Goal: Task Accomplishment & Management: Manage account settings

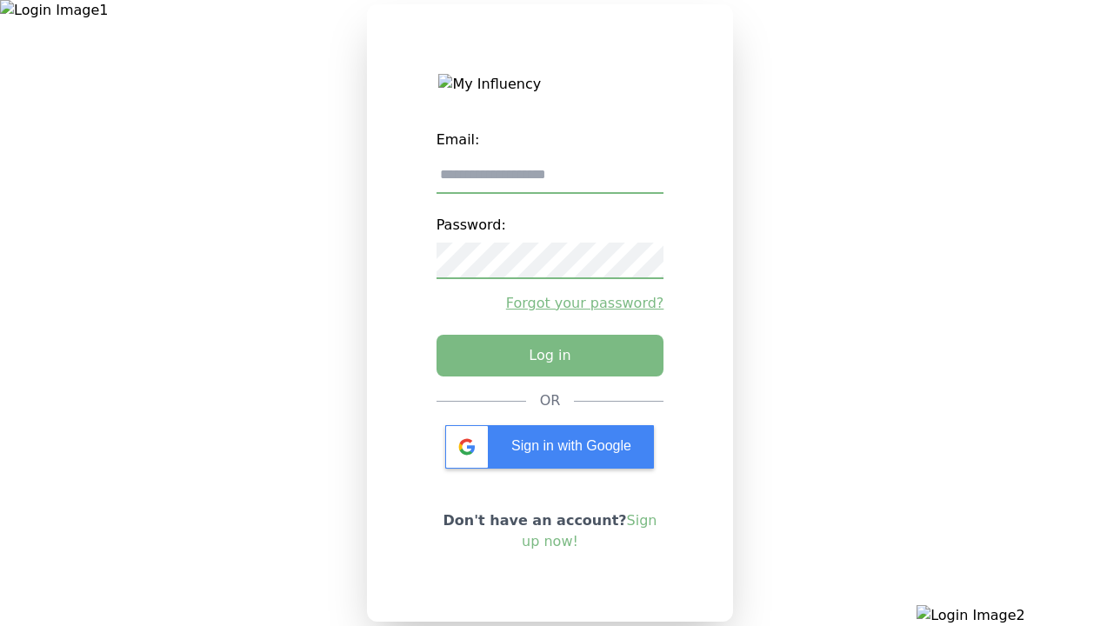
click at [550, 182] on input "email" at bounding box center [551, 175] width 228 height 37
type input "**********"
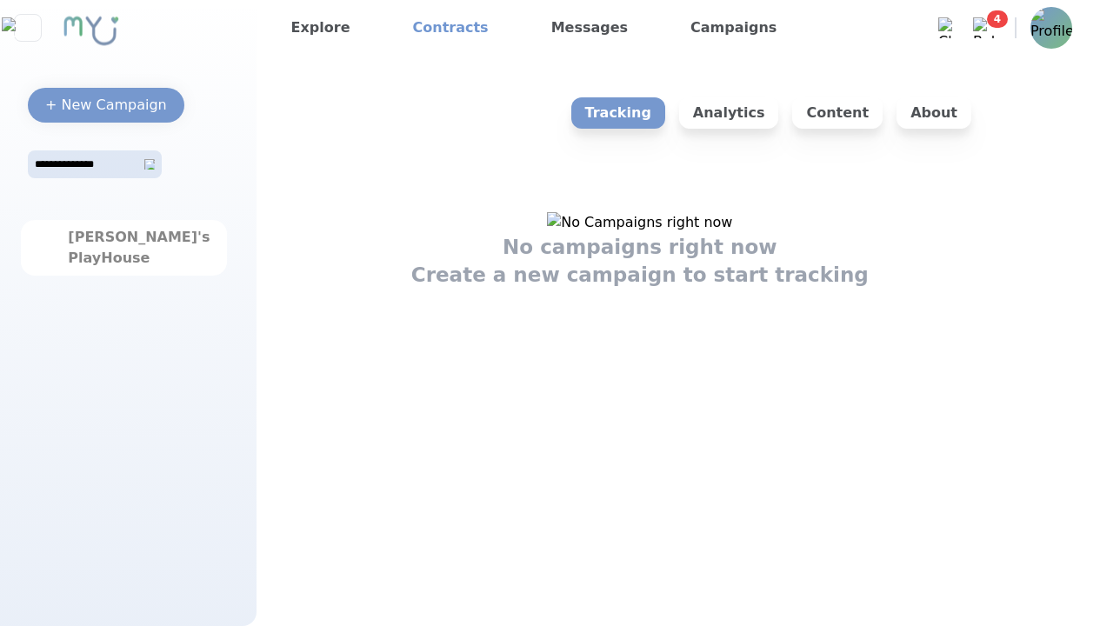
click at [438, 28] on link "Contracts" at bounding box center [451, 28] width 90 height 28
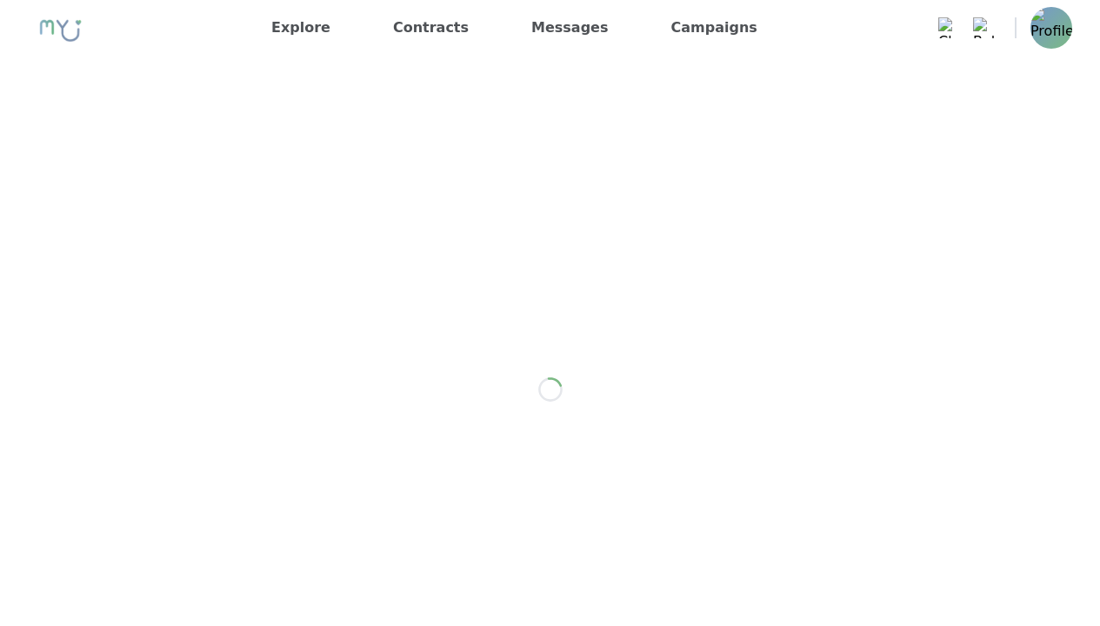
scroll to position [326, 0]
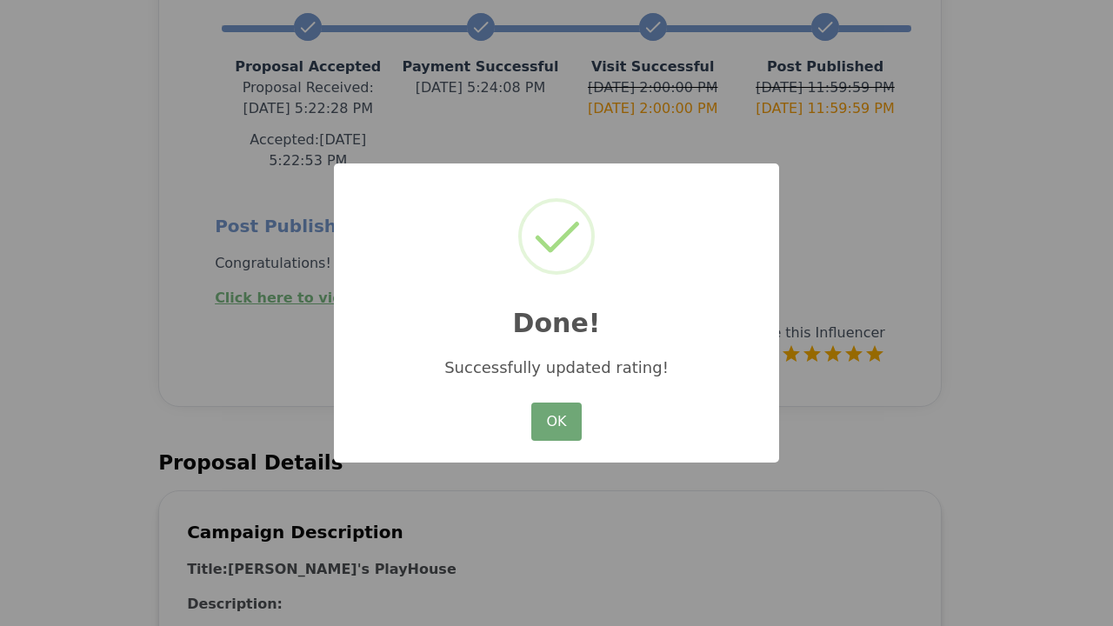
click at [556, 423] on button "OK" at bounding box center [556, 422] width 50 height 38
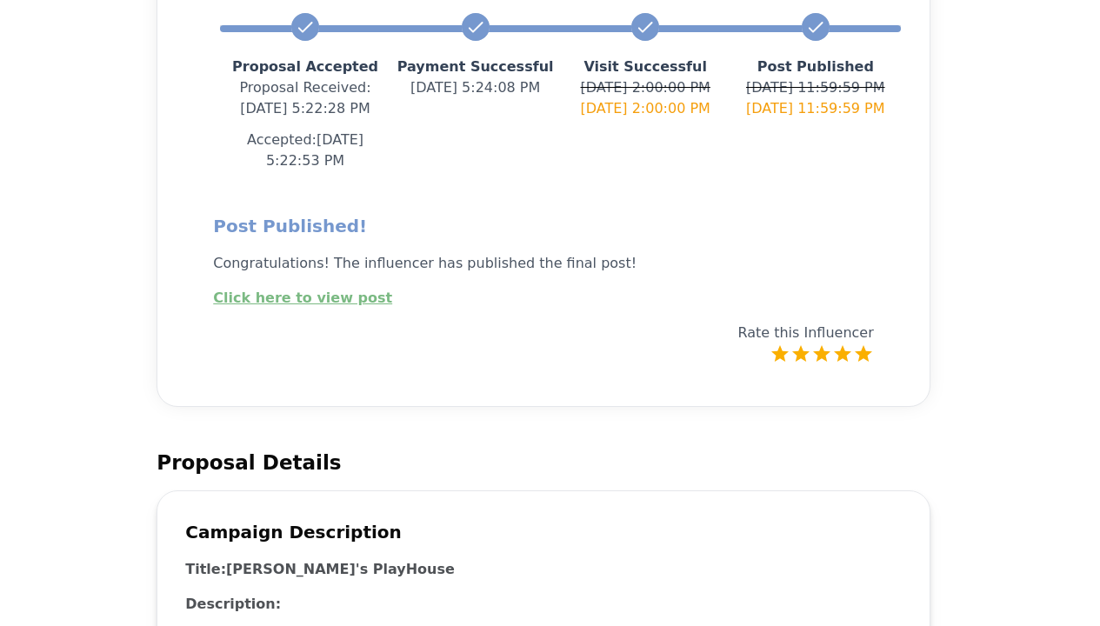
click at [292, 290] on link "Click here to view post" at bounding box center [302, 298] width 179 height 17
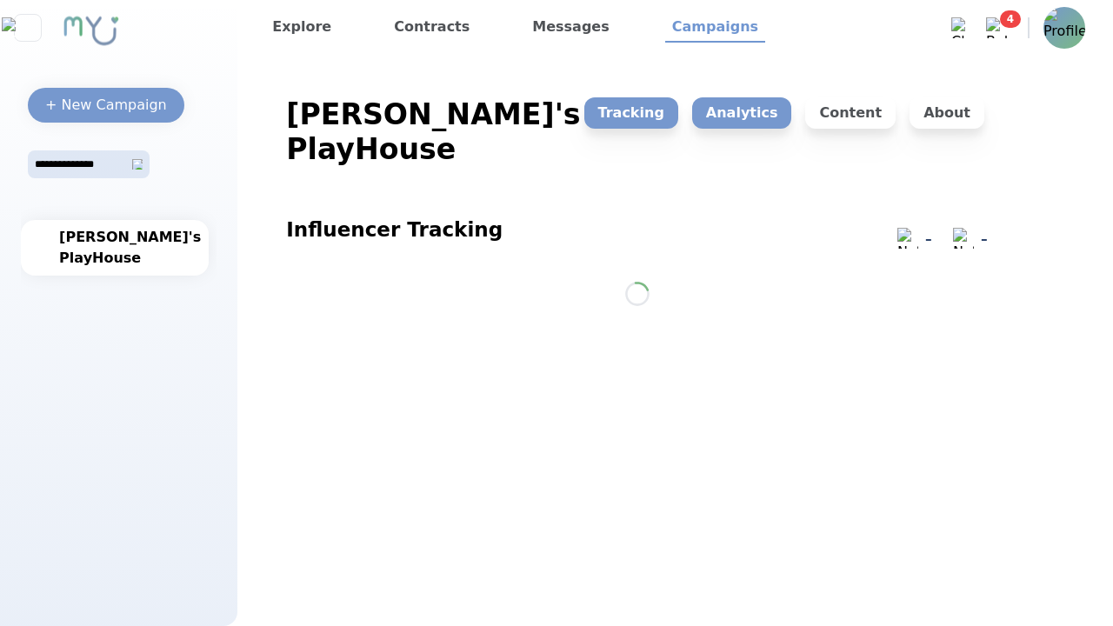
click at [758, 113] on p "Analytics" at bounding box center [742, 112] width 100 height 31
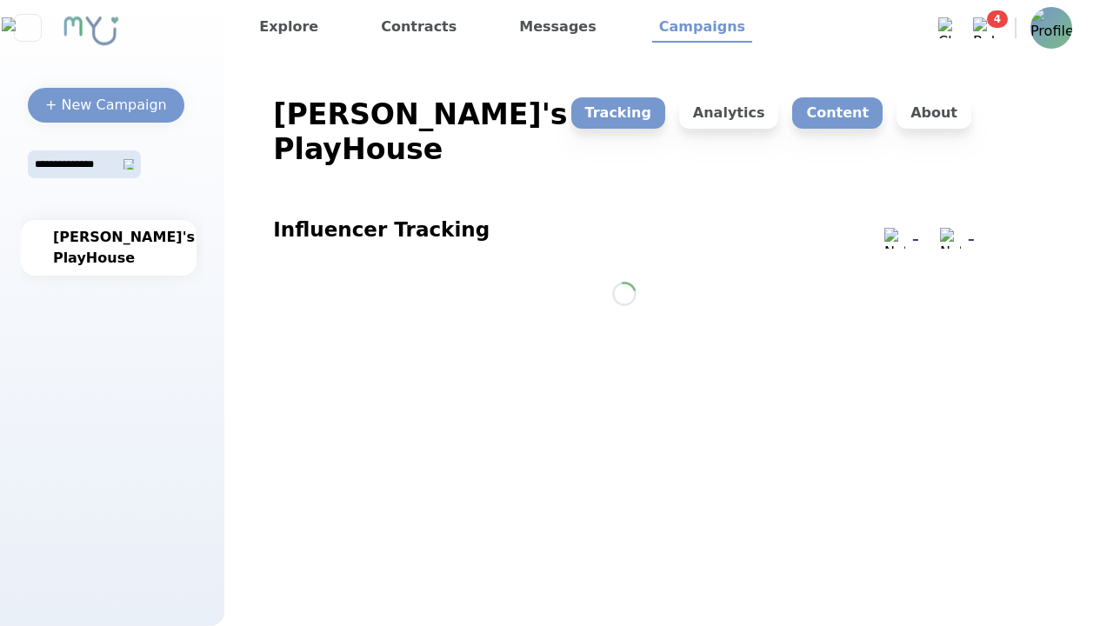
click at [845, 113] on p "Content" at bounding box center [837, 112] width 90 height 31
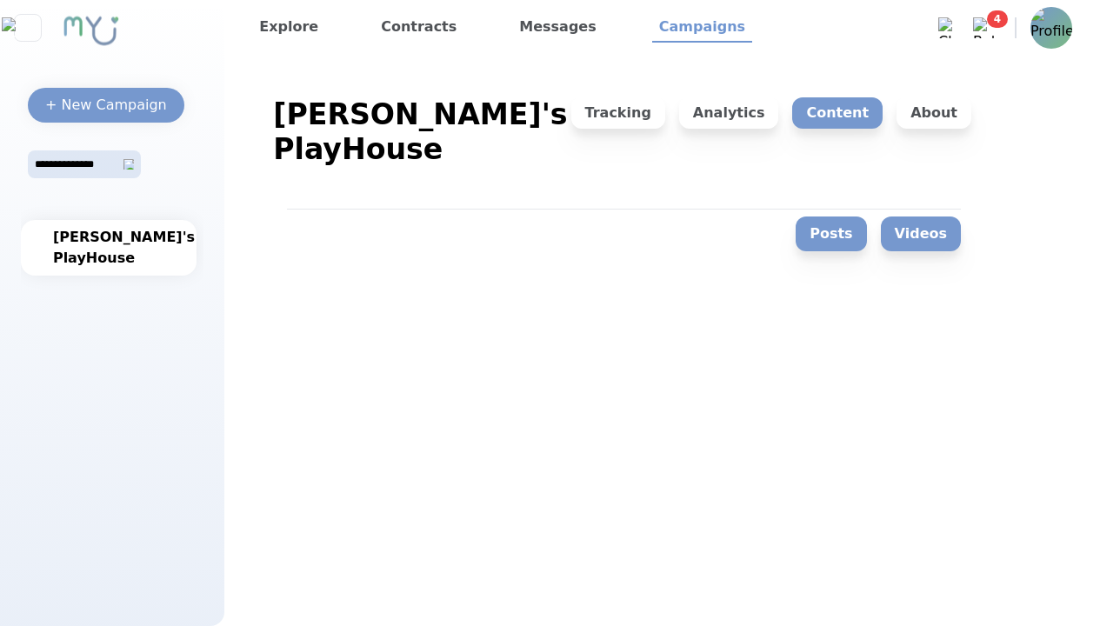
click at [938, 217] on button "Videos" at bounding box center [921, 234] width 80 height 35
